Goal: Use online tool/utility: Utilize a website feature to perform a specific function

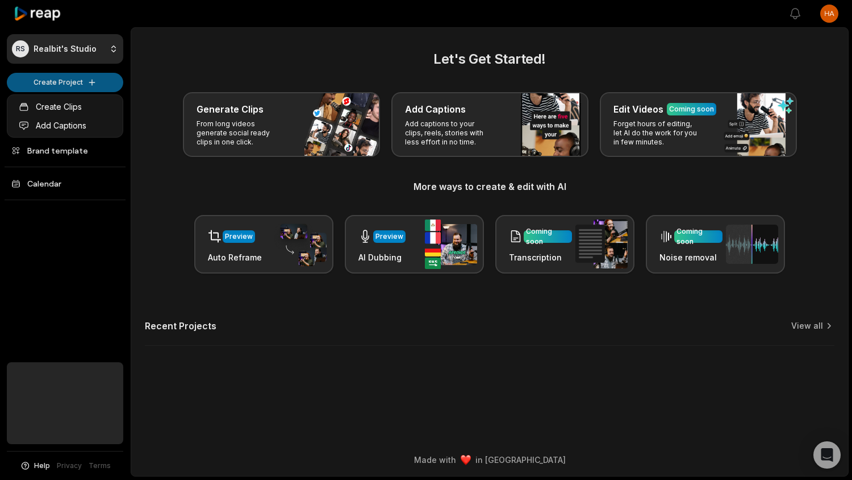
click at [94, 80] on html "RS Realbit's Studio Create Project Home Projects Brand template Calendar Help P…" at bounding box center [426, 240] width 852 height 480
click at [87, 106] on link "Create Clips" at bounding box center [65, 106] width 111 height 19
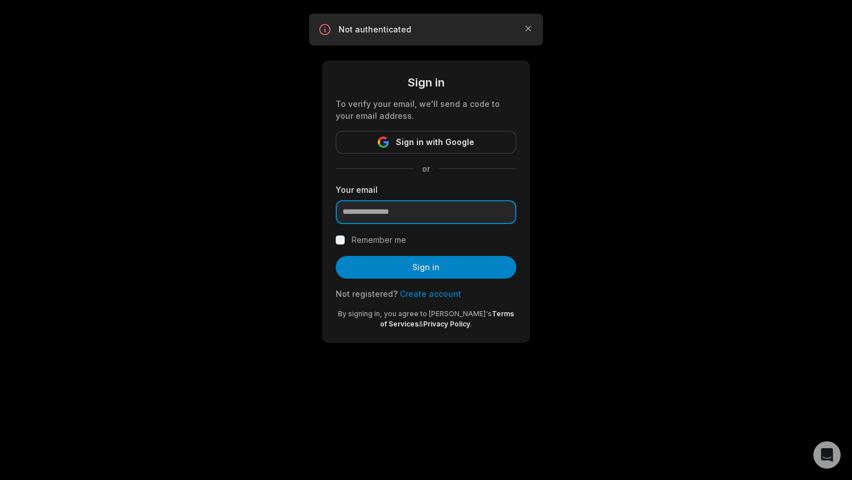
click at [400, 210] on input "email" at bounding box center [426, 212] width 181 height 24
type input "**********"
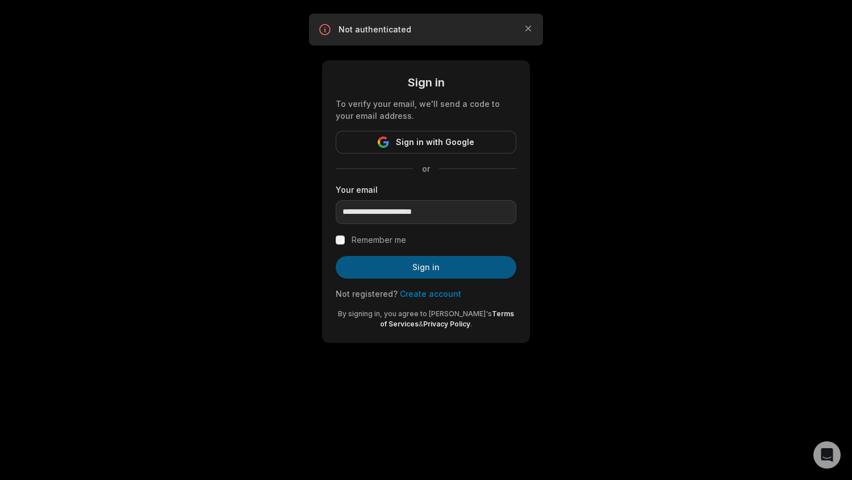
click at [410, 263] on button "Sign in" at bounding box center [426, 267] width 181 height 23
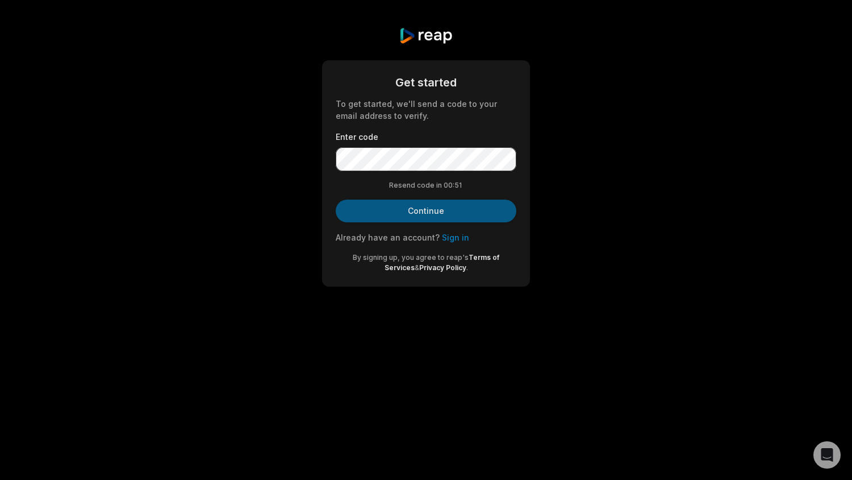
click at [394, 209] on button "Continue" at bounding box center [426, 210] width 181 height 23
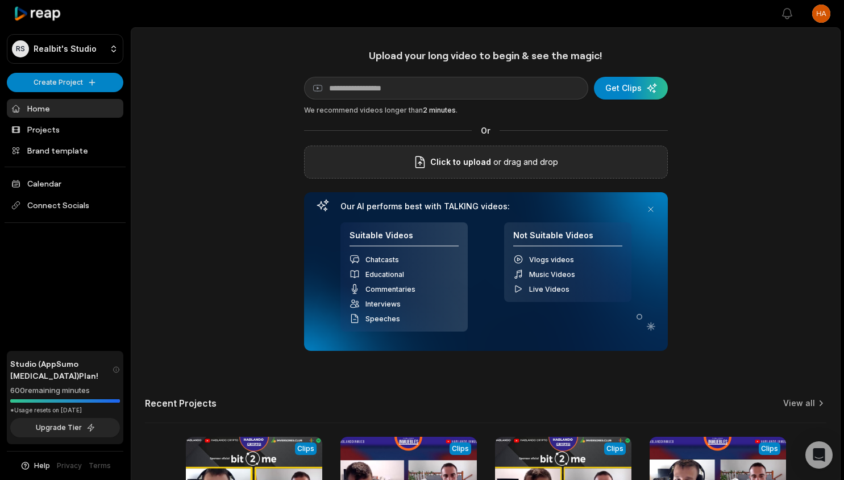
click at [508, 165] on p "or drag and drop" at bounding box center [524, 162] width 67 height 14
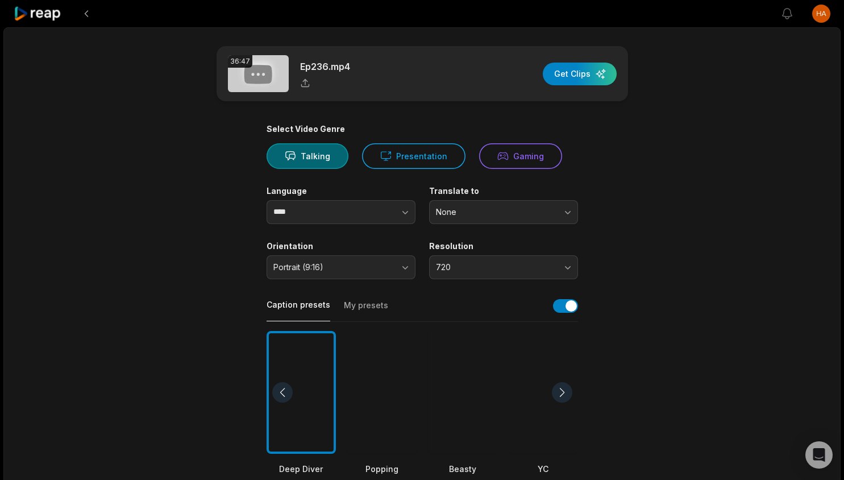
click at [157, 165] on main "36:47 Ep236.mp4 Get Clips Select Video Genre Talking Presentation Gaming Langua…" at bounding box center [422, 391] width 550 height 691
click at [491, 379] on div at bounding box center [462, 392] width 69 height 123
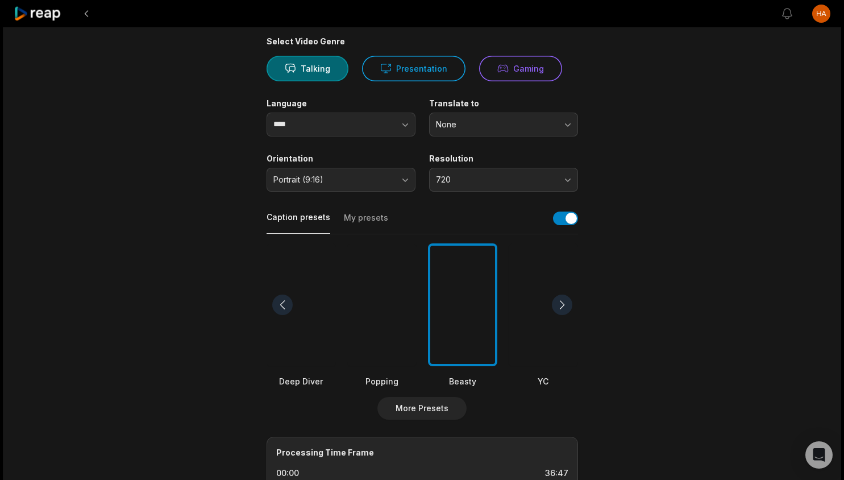
scroll to position [114, 0]
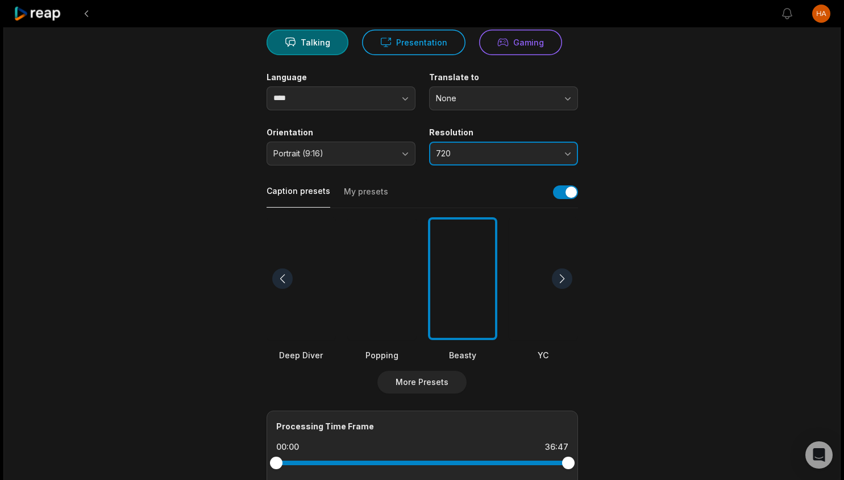
click at [482, 153] on span "720" at bounding box center [495, 153] width 119 height 10
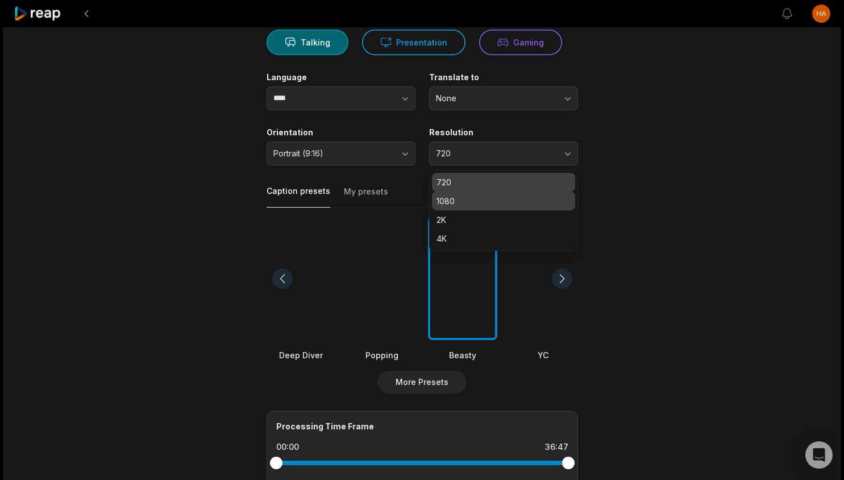
click at [484, 199] on p "1080" at bounding box center [503, 201] width 134 height 12
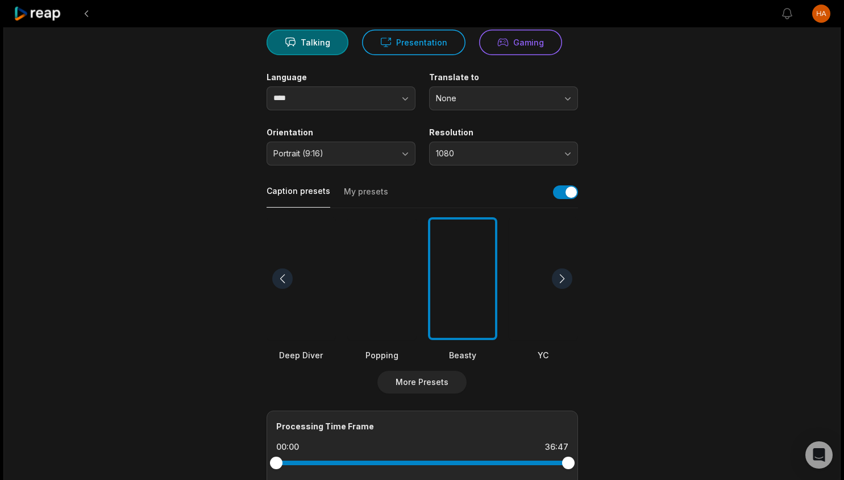
click at [127, 260] on div "36:47 Ep236.mp4 Get Clips Select Video Genre Talking Presentation Gaming Langua…" at bounding box center [421, 308] width 837 height 788
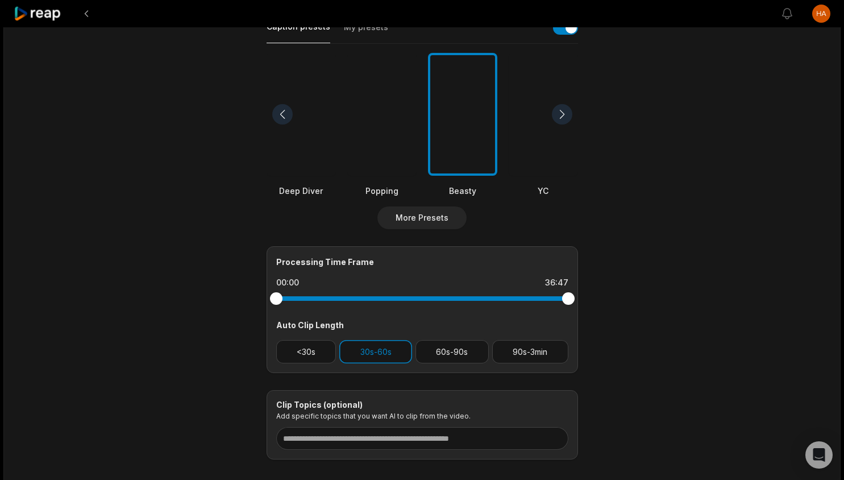
scroll to position [284, 0]
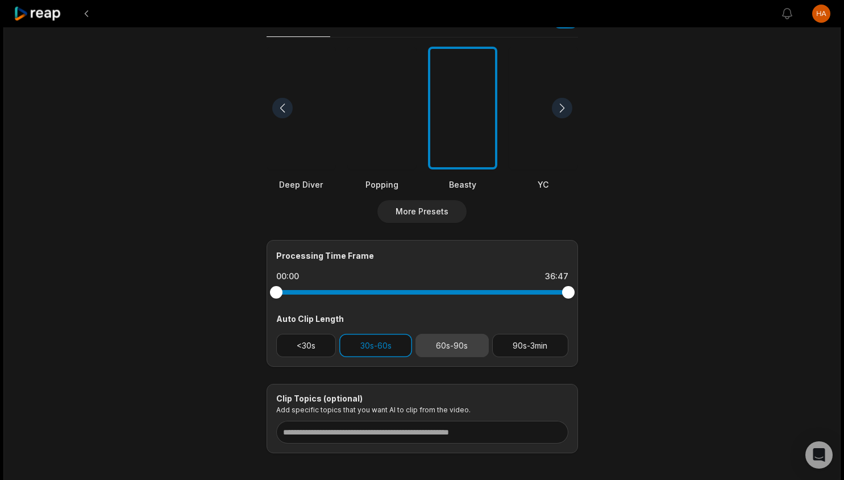
click at [444, 345] on button "60s-90s" at bounding box center [451, 345] width 73 height 23
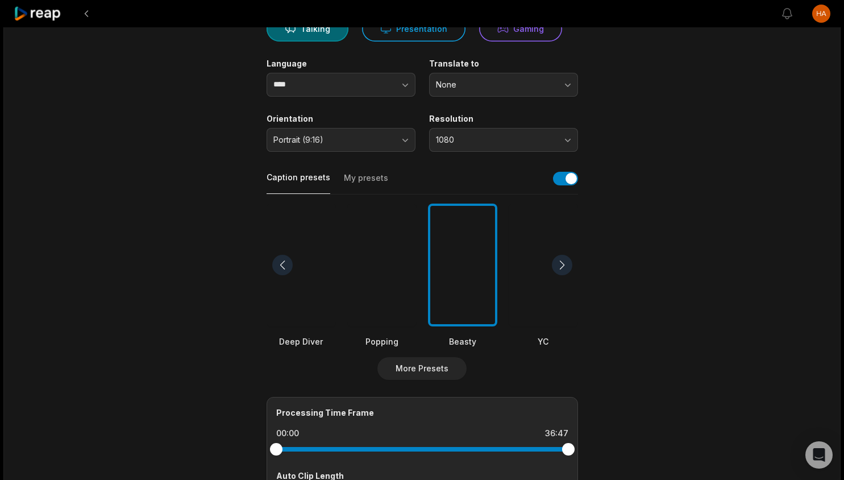
scroll to position [0, 0]
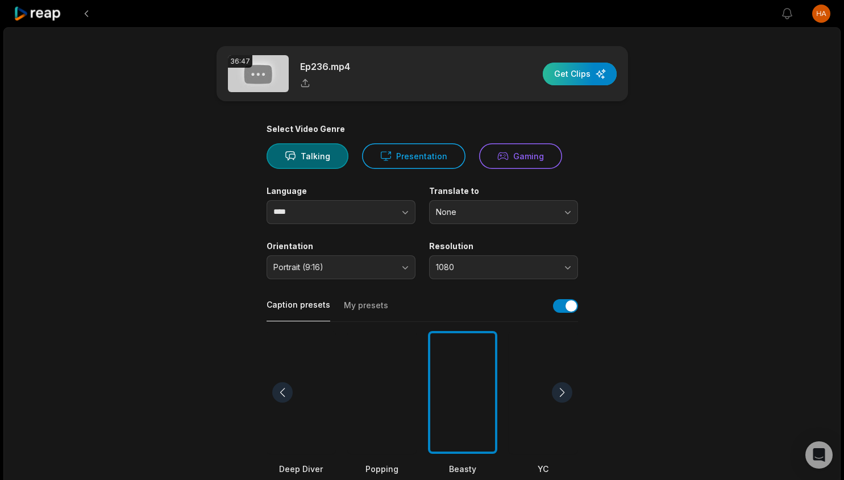
click at [580, 70] on div "button" at bounding box center [580, 74] width 74 height 23
